Goal: Register for event/course

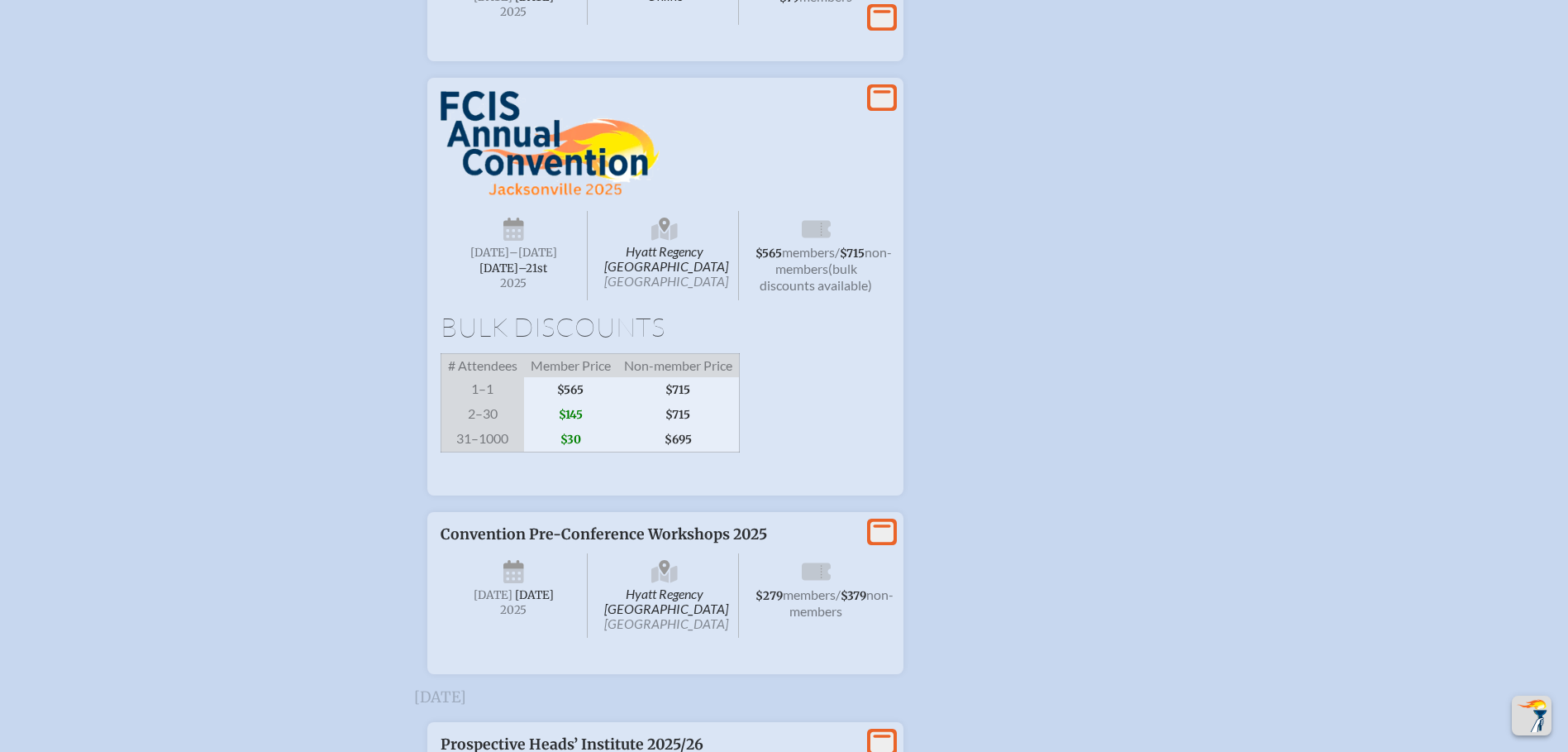
scroll to position [3226, 0]
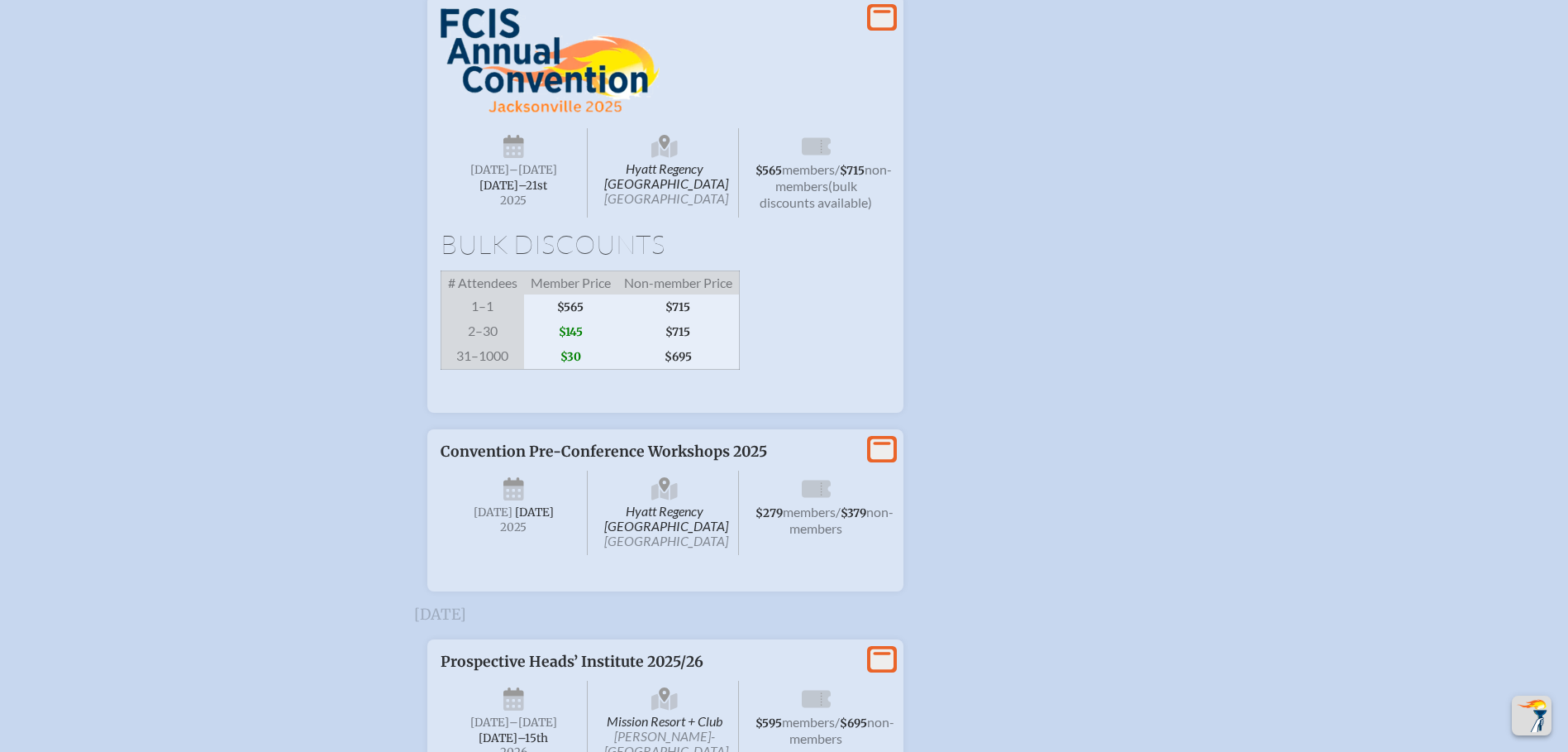
click at [668, 218] on span "Hyatt Regency Jacksonville Riverfront Jacksonville" at bounding box center [665, 173] width 148 height 90
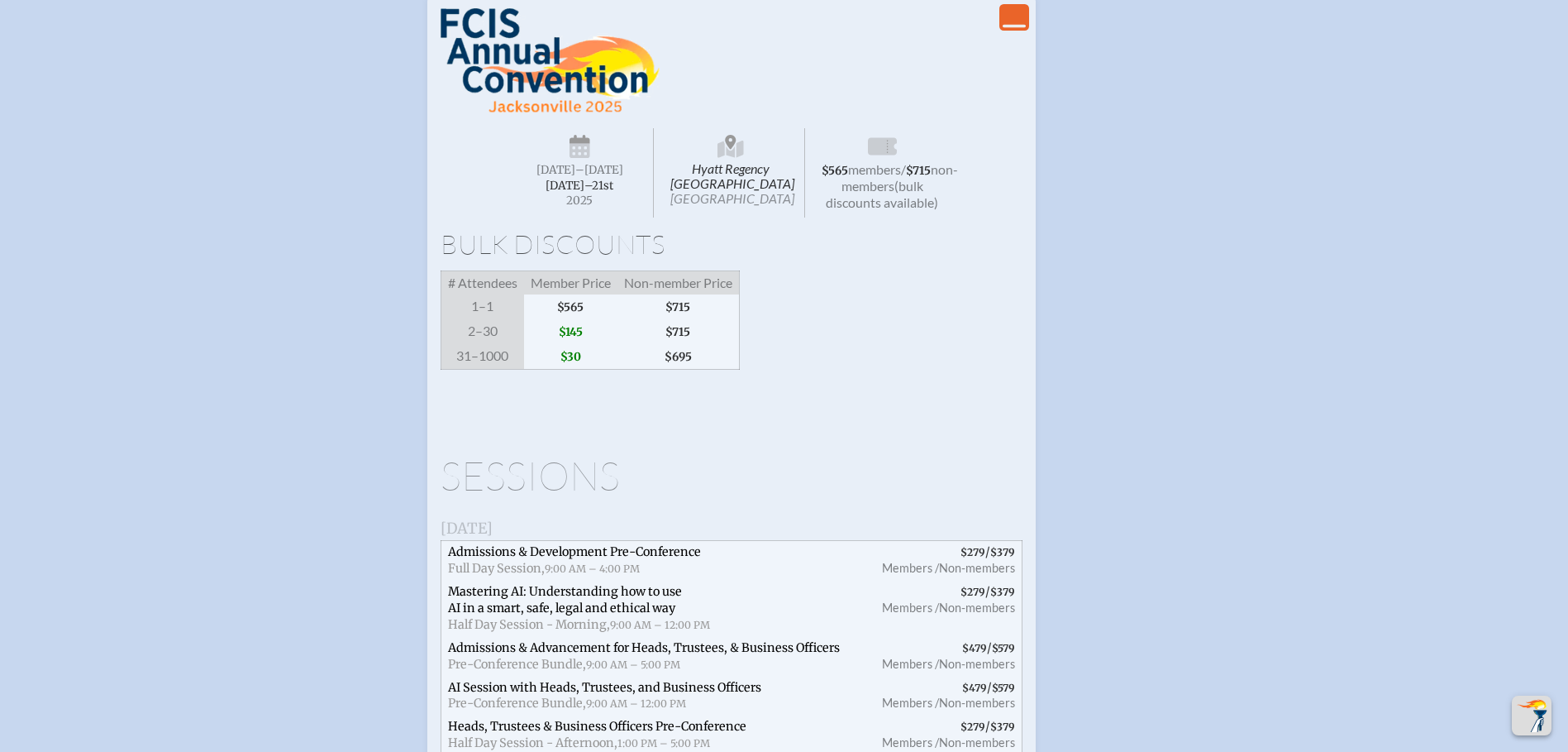
click at [737, 218] on span "Hyatt Regency Jacksonville Riverfront Jacksonville" at bounding box center [731, 173] width 148 height 90
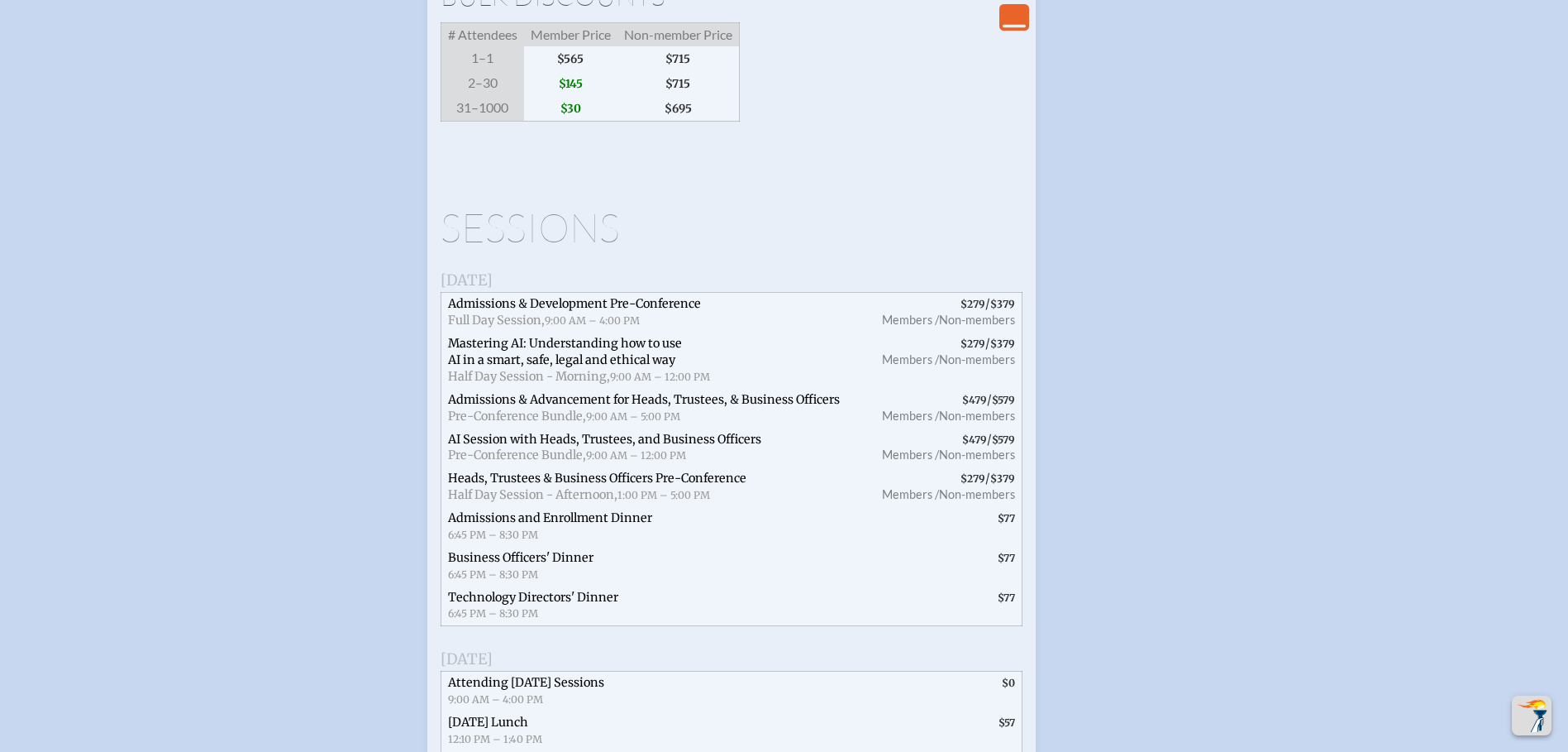
scroll to position [3391, 0]
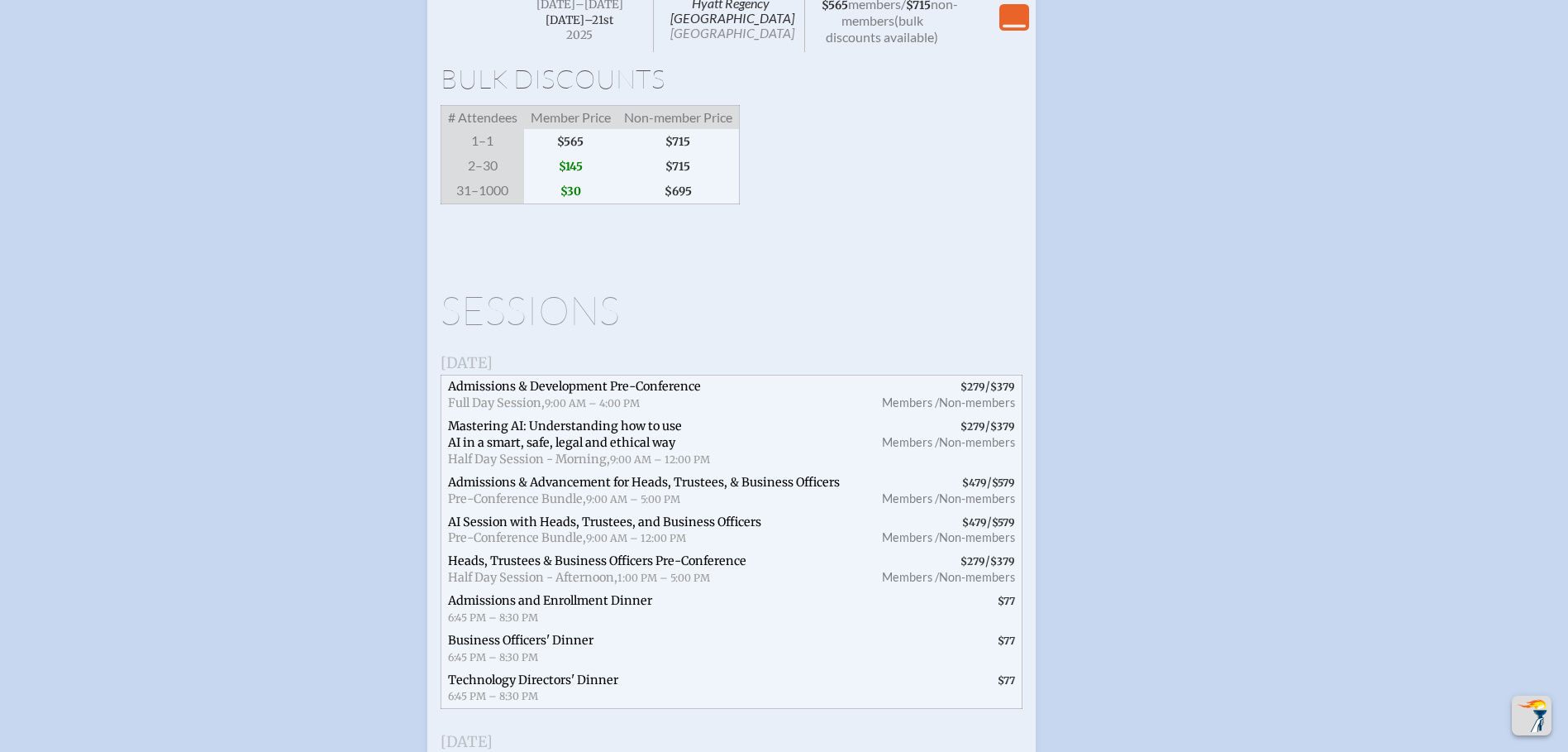
click at [741, 52] on span "Hyatt Regency Jacksonville Riverfront Jacksonville" at bounding box center [731, 7] width 148 height 90
click at [731, 52] on span "Hyatt Regency Jacksonville Riverfront Jacksonville" at bounding box center [731, 7] width 148 height 90
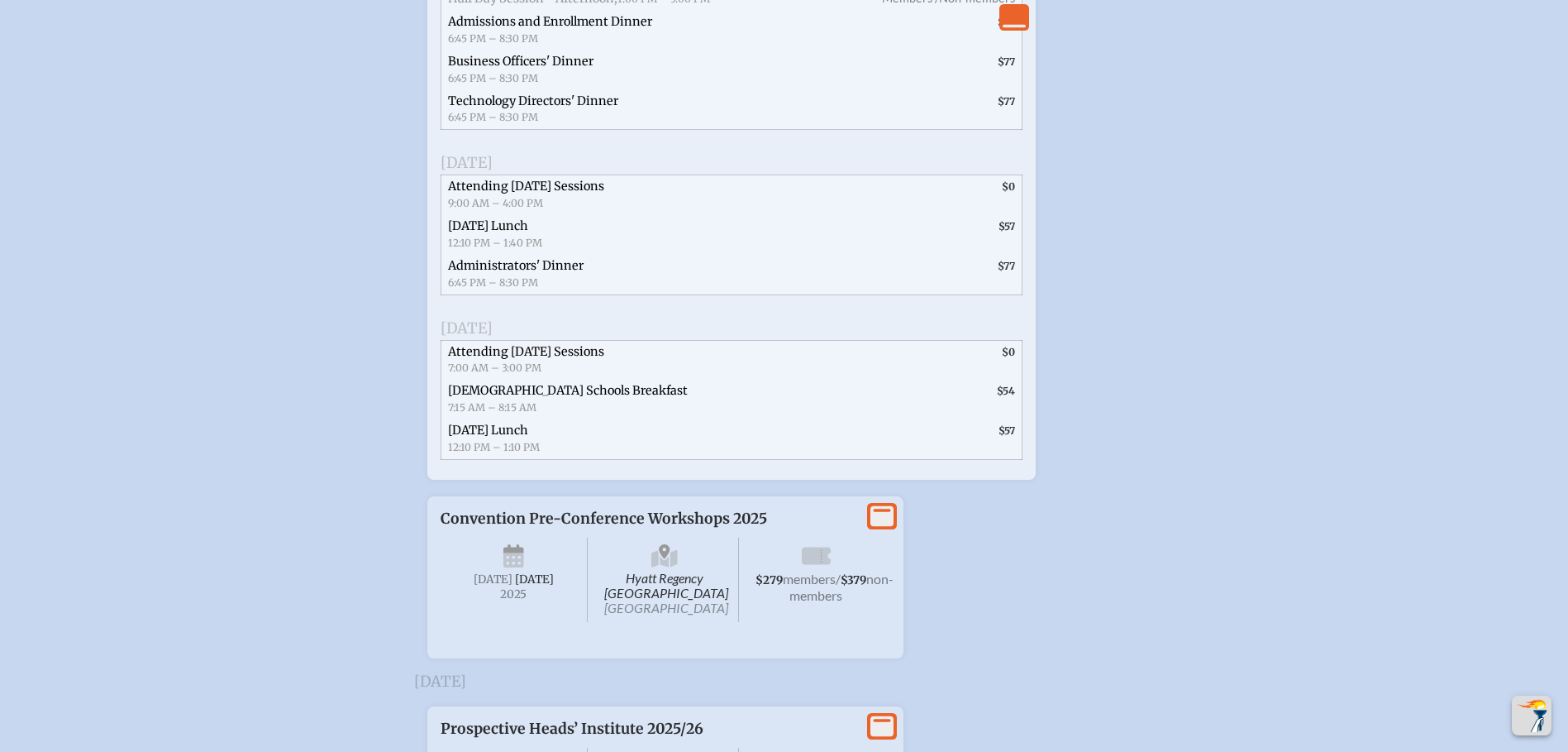
scroll to position [4218, 0]
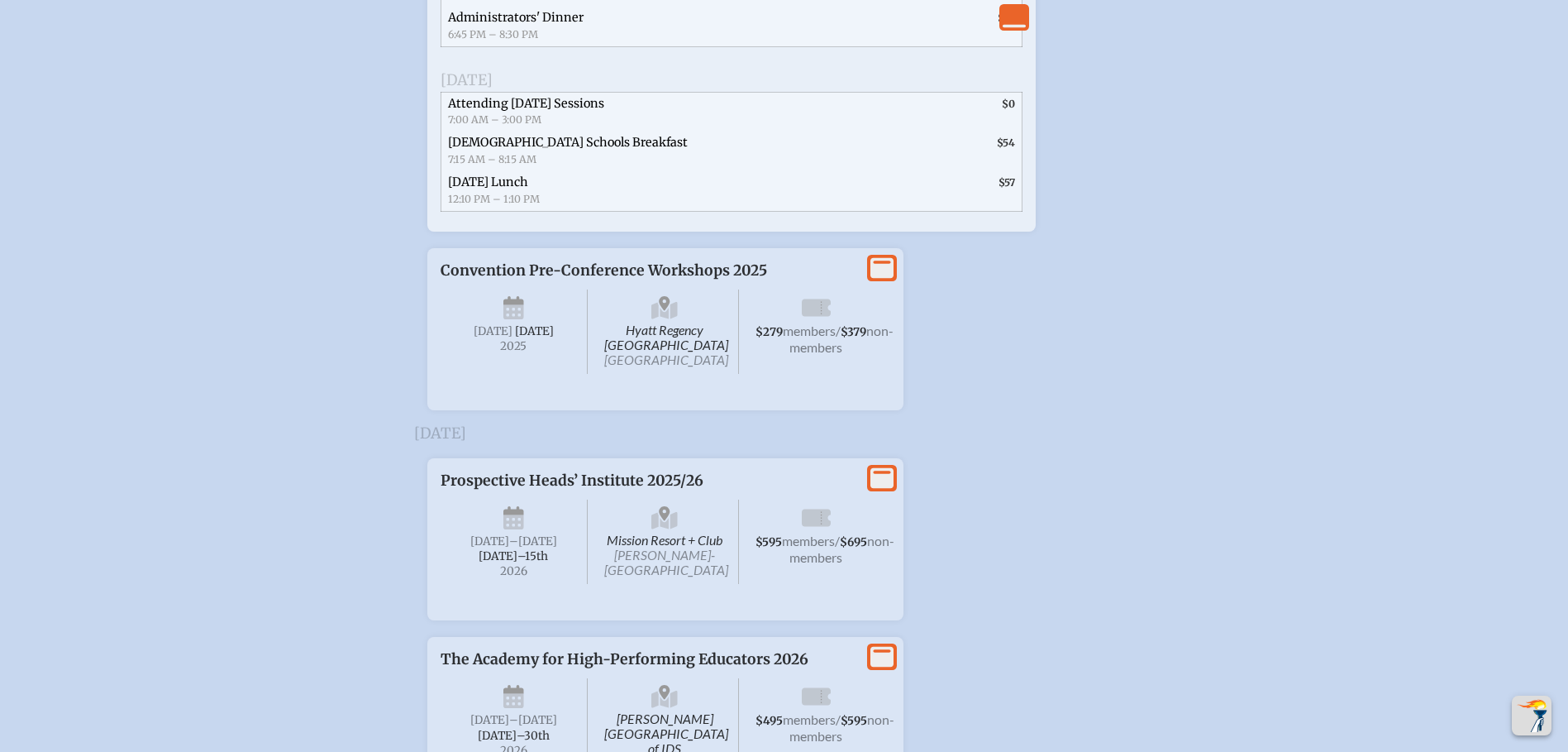
click at [886, 279] on icon at bounding box center [883, 268] width 23 height 21
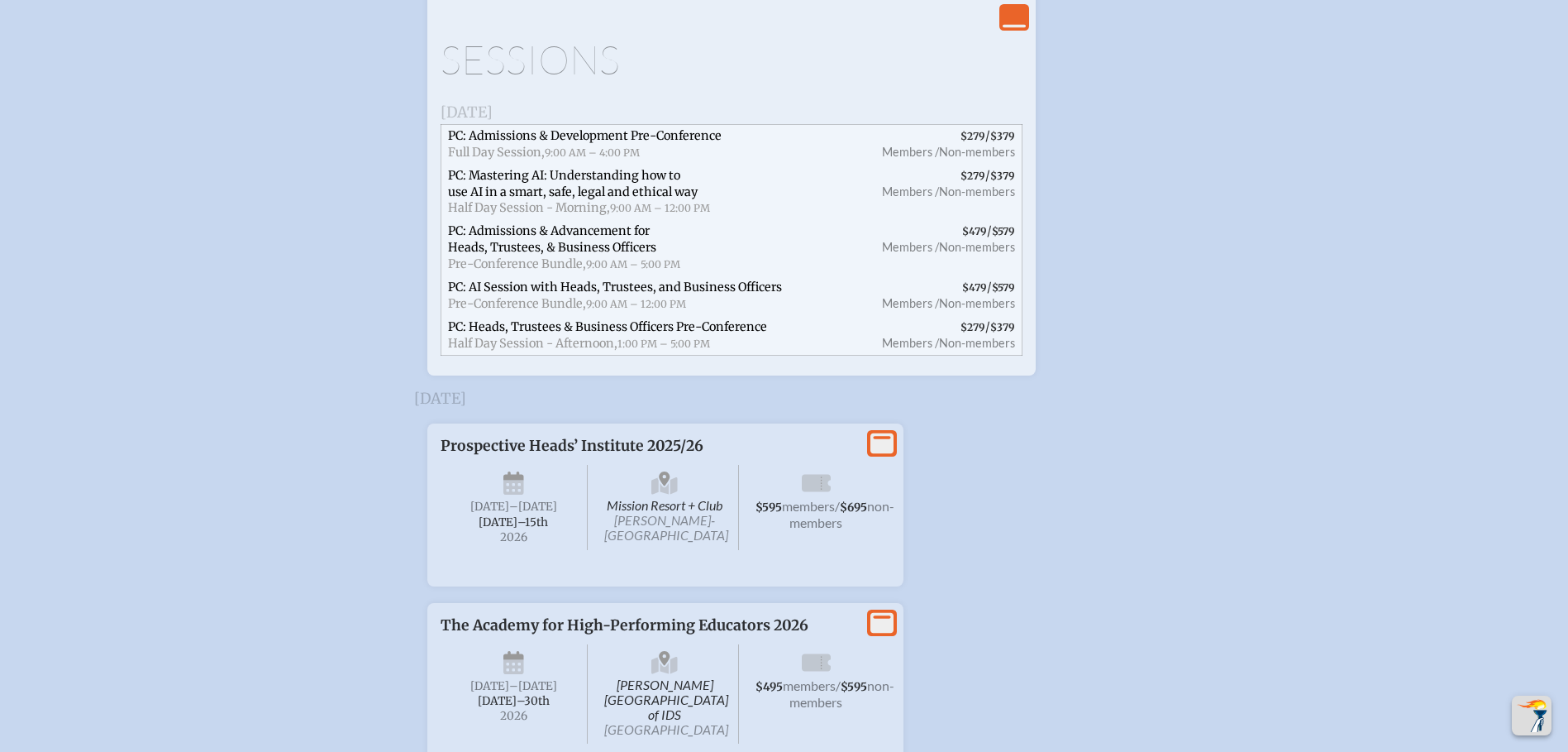
scroll to position [4383, 0]
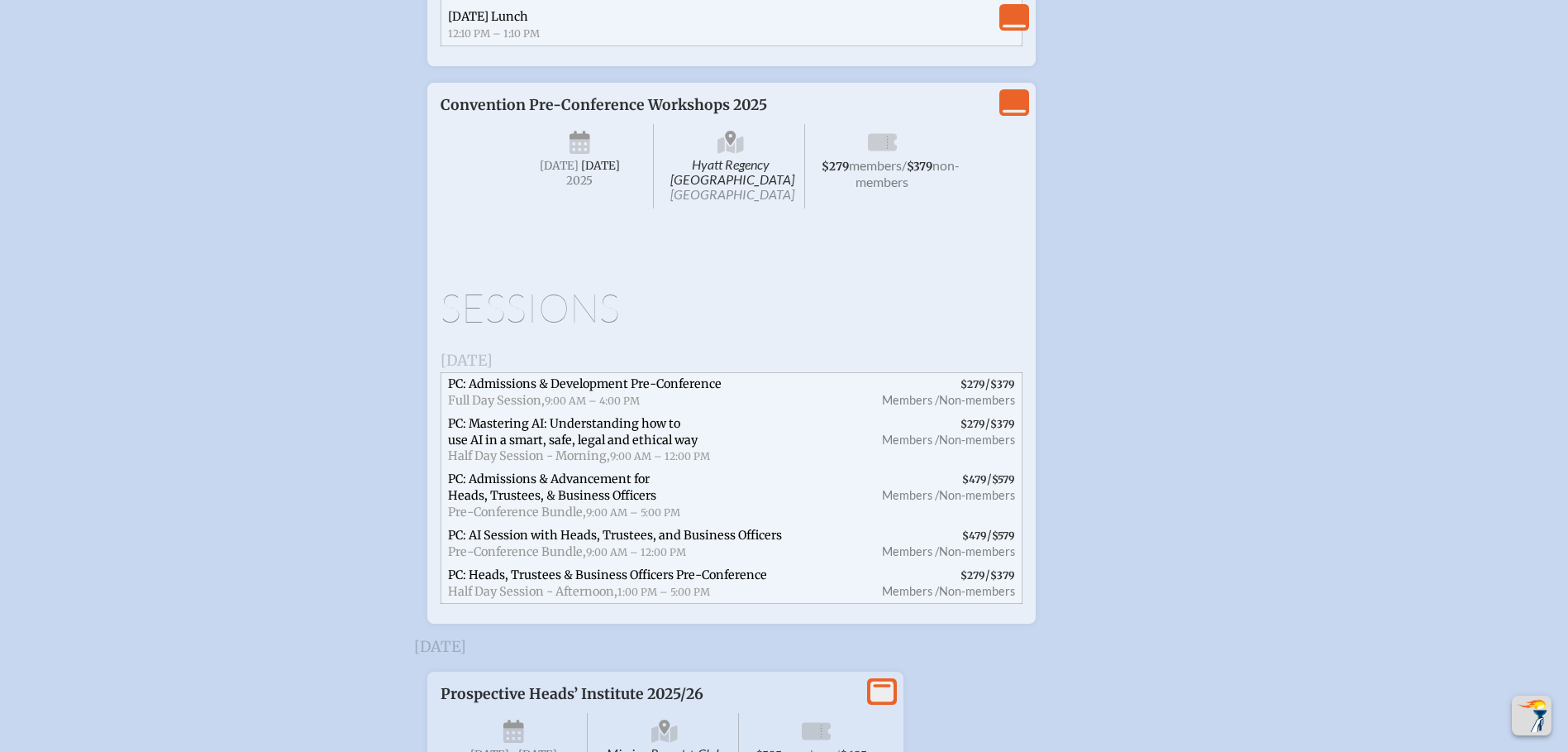
click at [1019, 114] on icon "View Less" at bounding box center [1014, 102] width 23 height 23
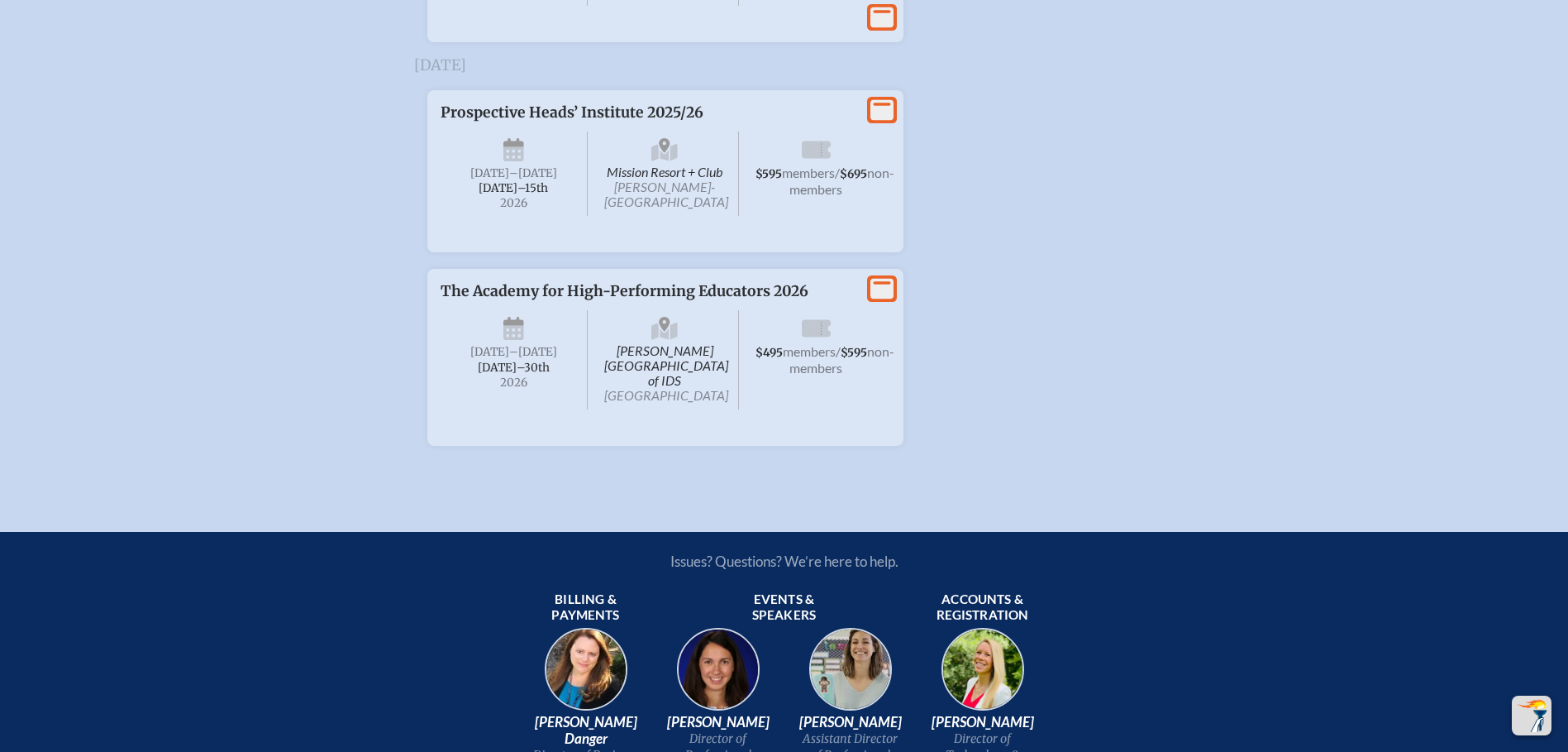
scroll to position [4421, 0]
